Goal: Task Accomplishment & Management: Manage account settings

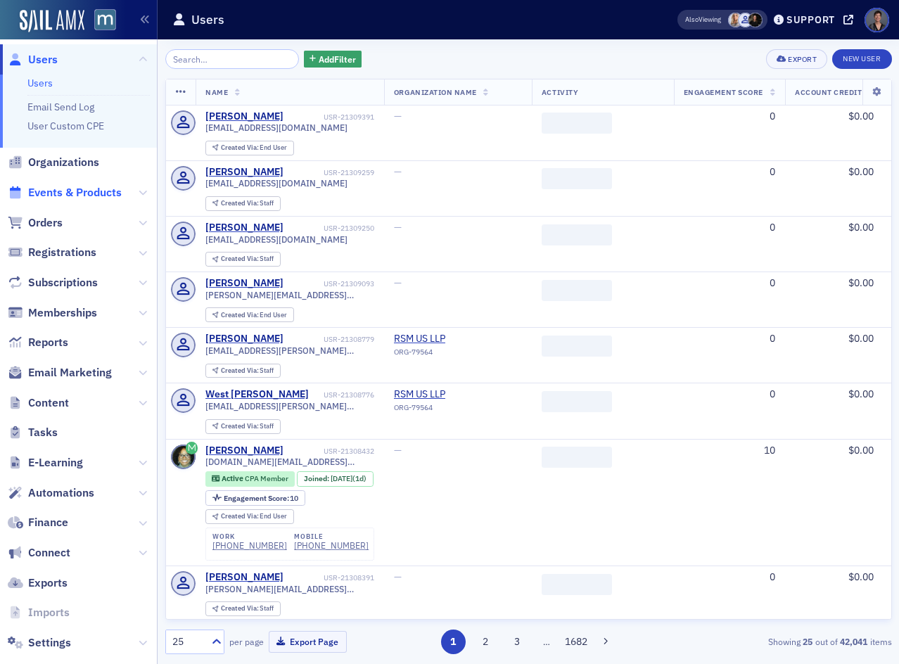
click at [98, 191] on span "Events & Products" at bounding box center [75, 192] width 94 height 15
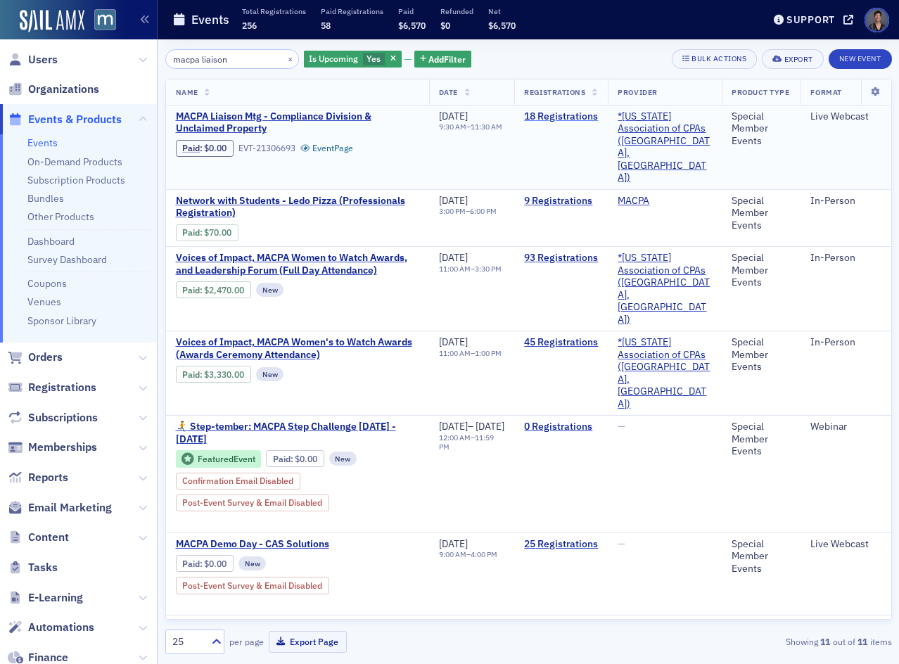
type input "macpa liaison"
click at [590, 120] on link "18 Registrations" at bounding box center [561, 116] width 74 height 13
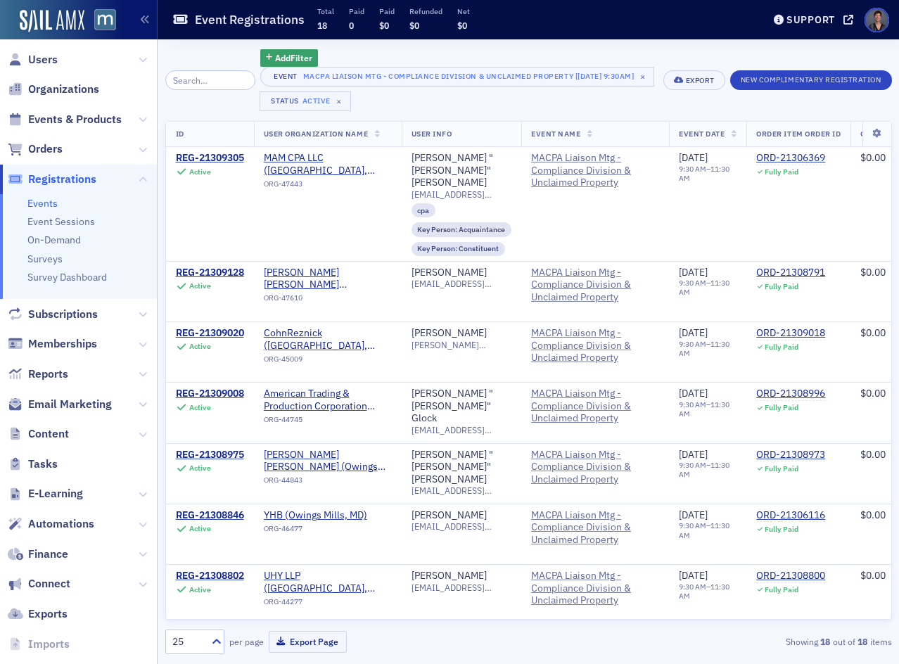
click at [854, 9] on div "Support [DOMAIN_NAME]" at bounding box center [832, 20] width 133 height 25
click at [848, 12] on div "Support [DOMAIN_NAME]" at bounding box center [832, 20] width 133 height 25
click at [847, 20] on icon at bounding box center [849, 20] width 10 height 10
